Goal: Information Seeking & Learning: Find specific fact

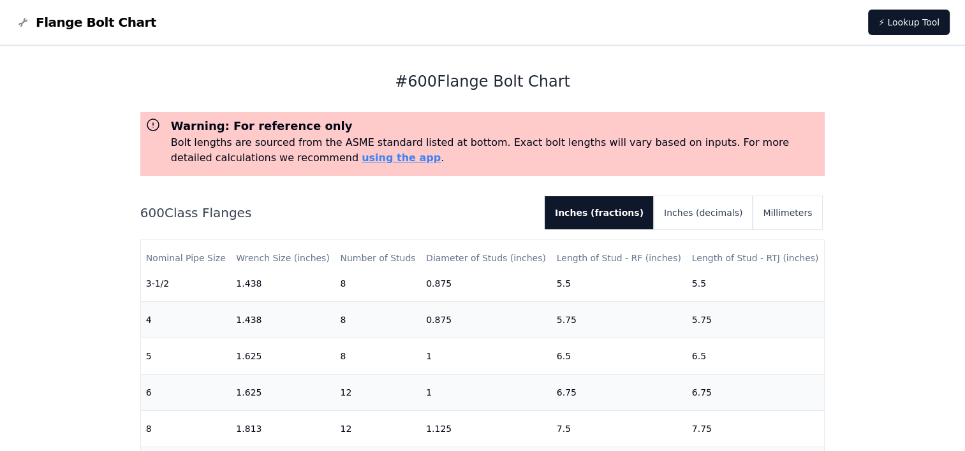
scroll to position [303, 0]
click at [709, 212] on button "Inches (decimals)" at bounding box center [703, 212] width 99 height 33
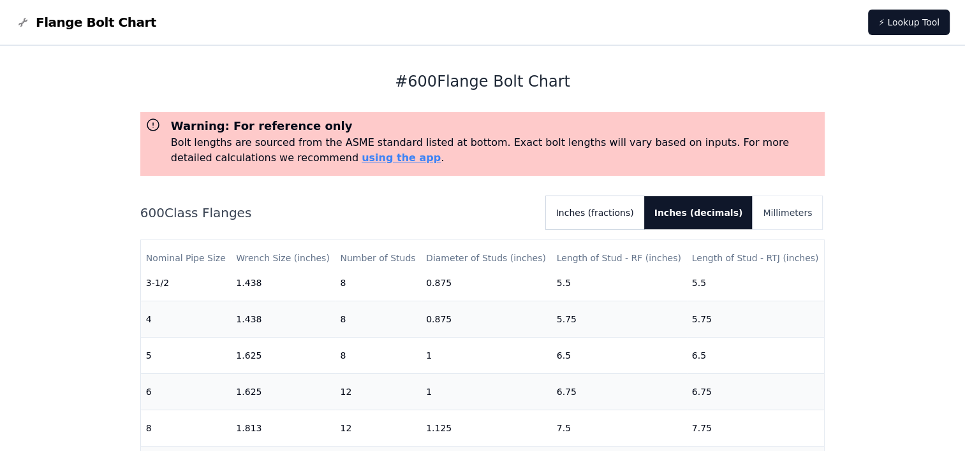
click at [644, 217] on button "Inches (fractions)" at bounding box center [595, 212] width 98 height 33
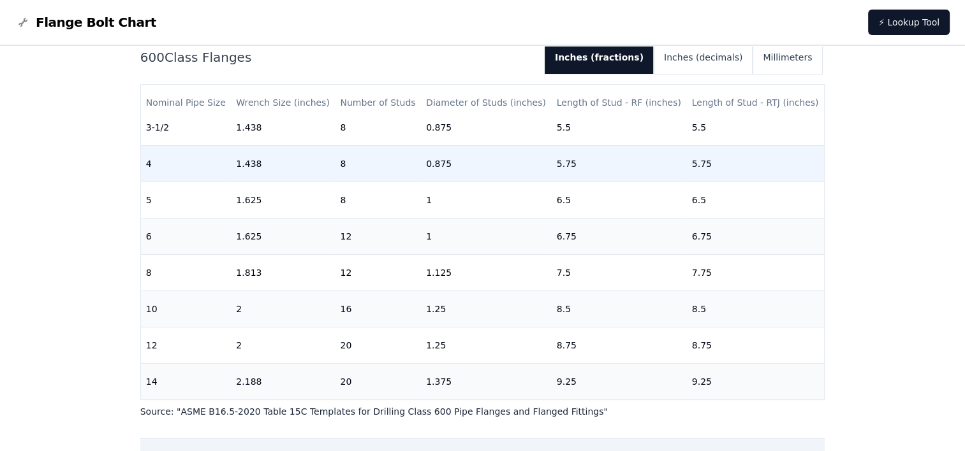
scroll to position [239, 0]
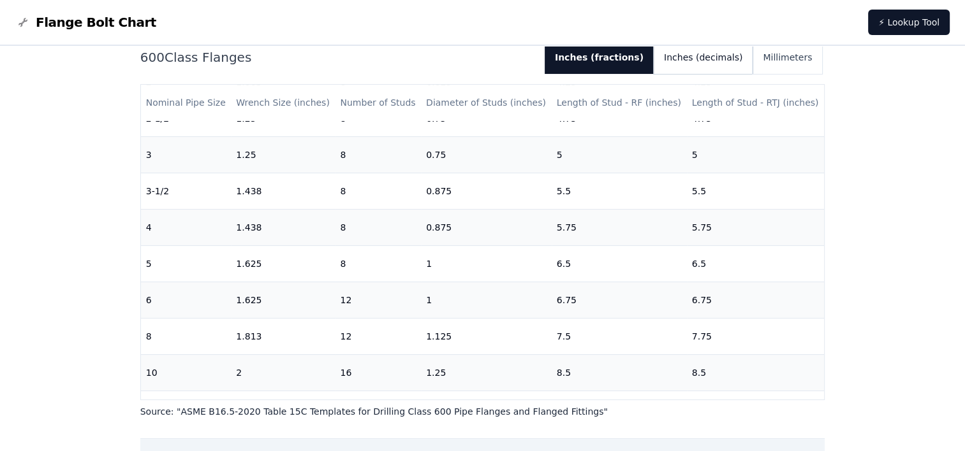
click at [703, 59] on button "Inches (decimals)" at bounding box center [703, 57] width 99 height 33
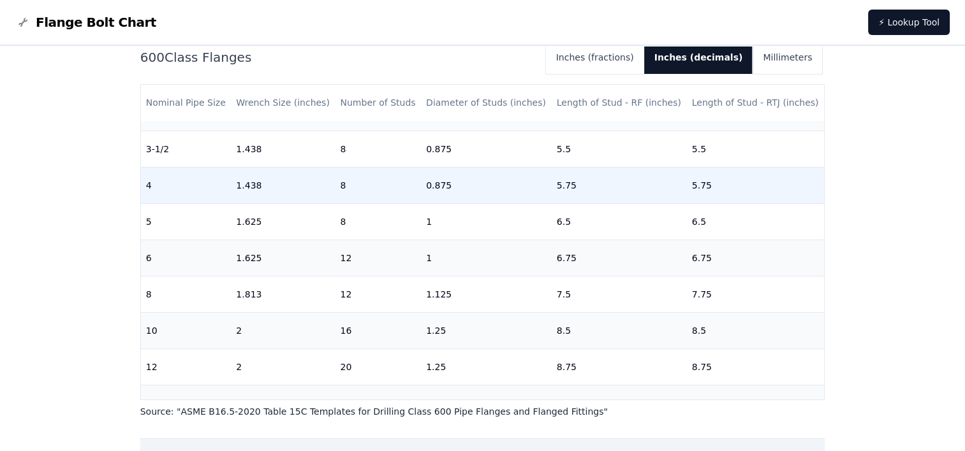
scroll to position [303, 0]
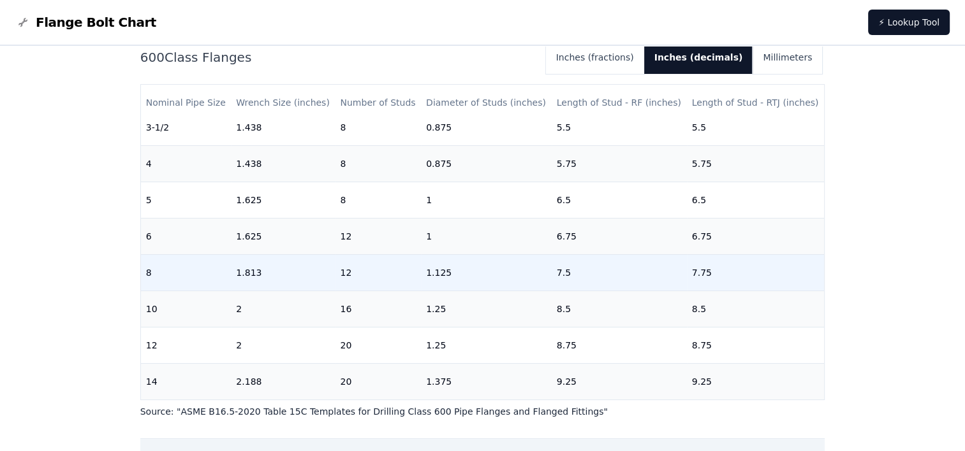
click at [451, 271] on td "1.125" at bounding box center [486, 272] width 131 height 36
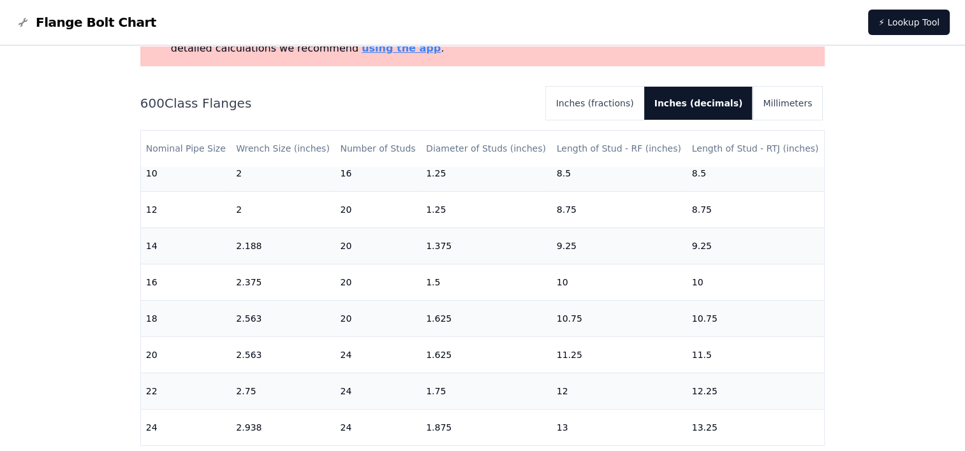
scroll to position [0, 0]
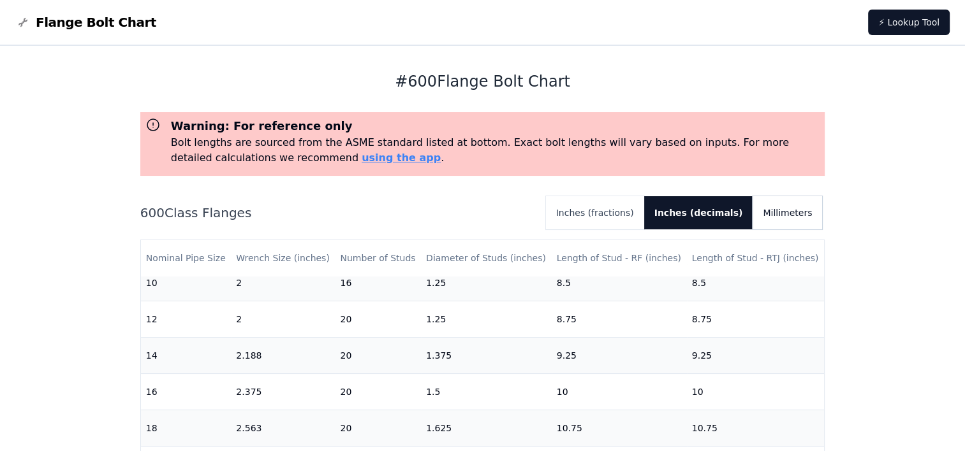
click at [786, 221] on button "Millimeters" at bounding box center [787, 212] width 70 height 33
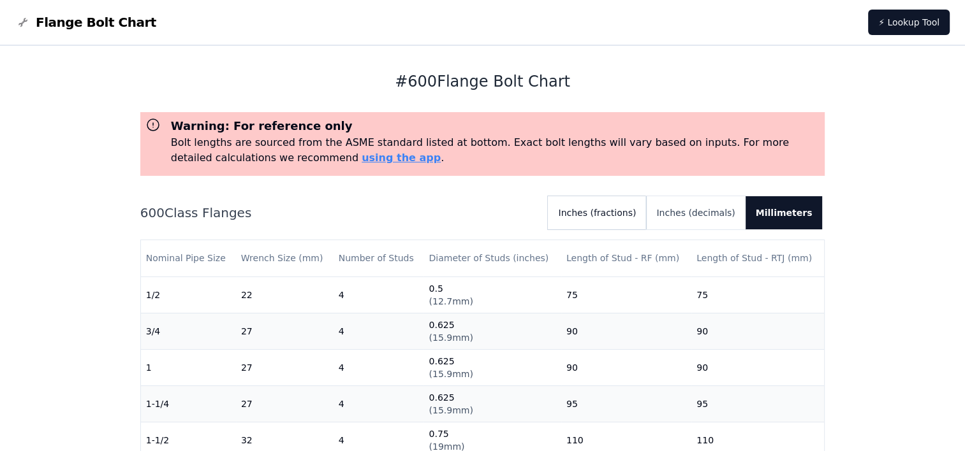
click at [609, 222] on button "Inches (fractions)" at bounding box center [597, 212] width 98 height 33
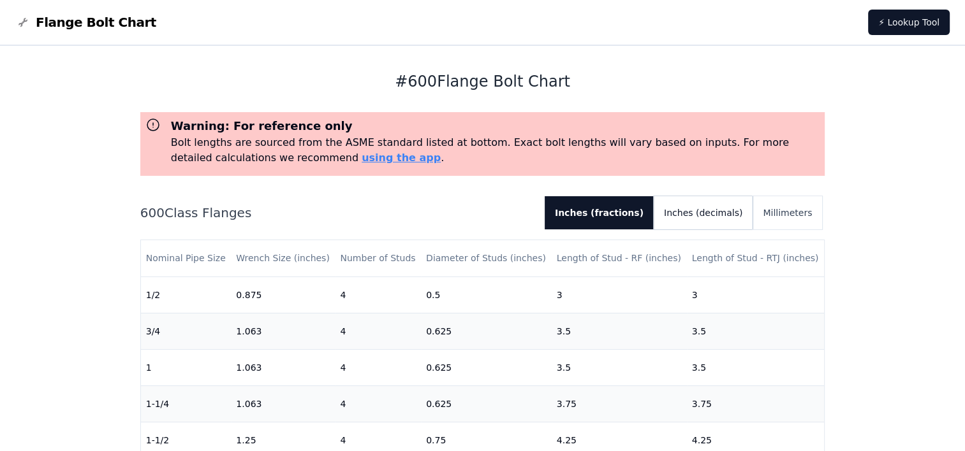
click at [717, 211] on button "Inches (decimals)" at bounding box center [703, 212] width 99 height 33
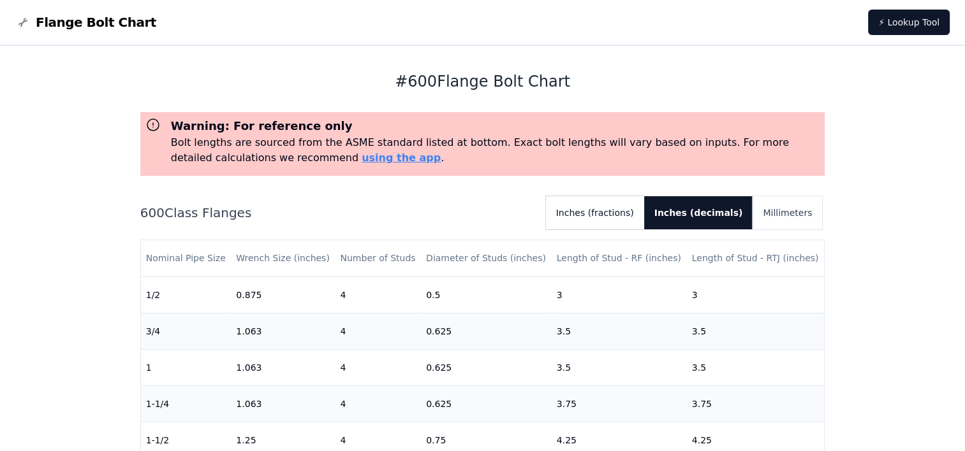
click at [624, 212] on button "Inches (fractions)" at bounding box center [595, 212] width 98 height 33
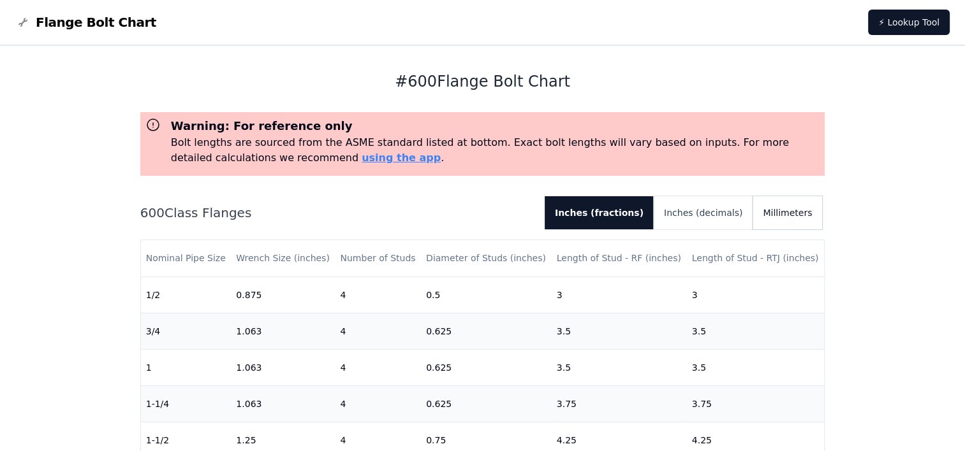
click at [778, 204] on button "Millimeters" at bounding box center [787, 212] width 70 height 33
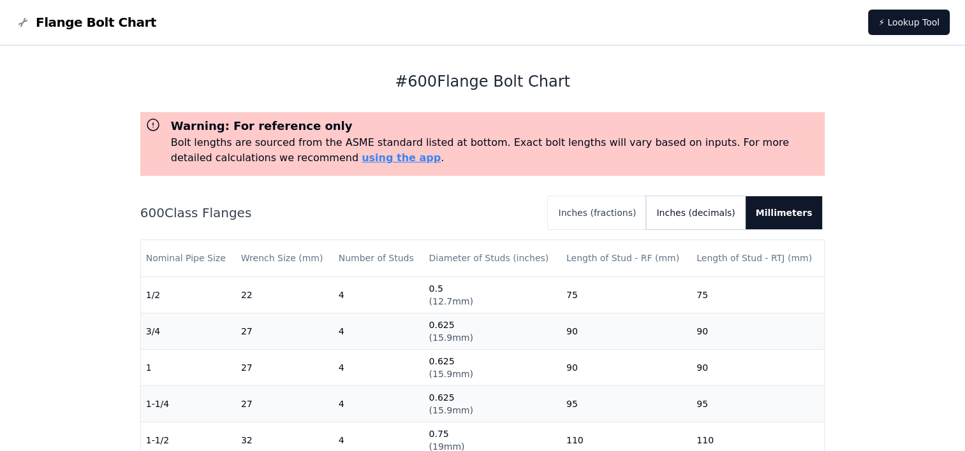
click at [724, 210] on button "Inches (decimals)" at bounding box center [695, 212] width 99 height 33
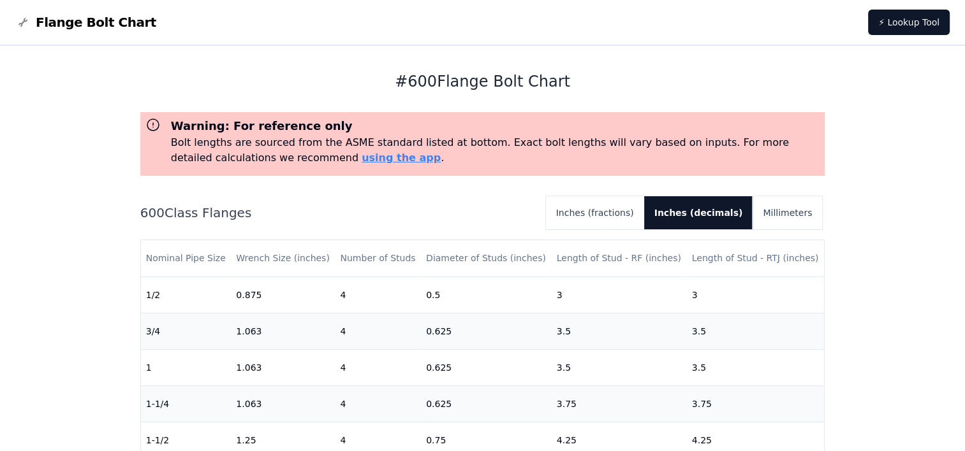
scroll to position [64, 0]
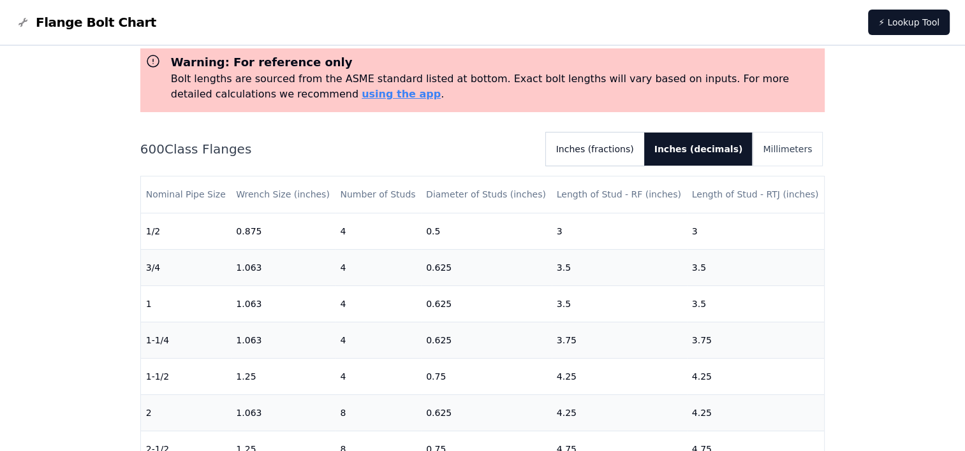
click at [631, 148] on button "Inches (fractions)" at bounding box center [595, 149] width 98 height 33
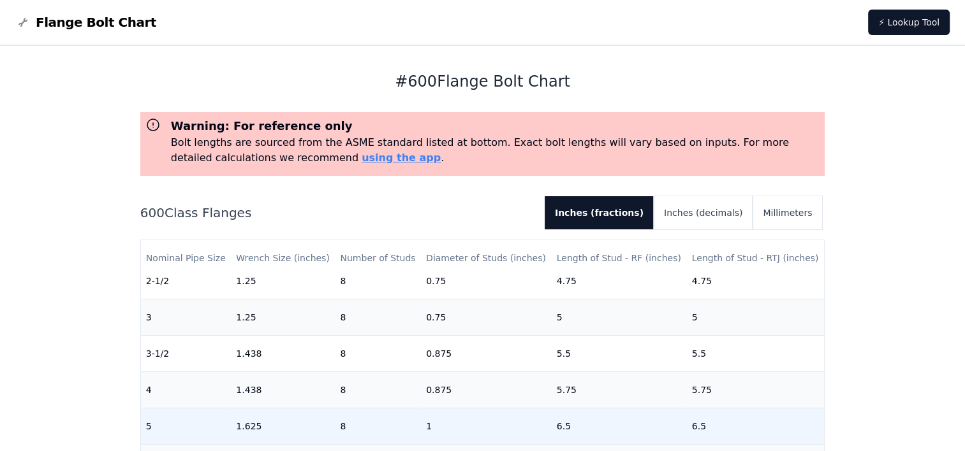
scroll to position [255, 0]
